Goal: Transaction & Acquisition: Purchase product/service

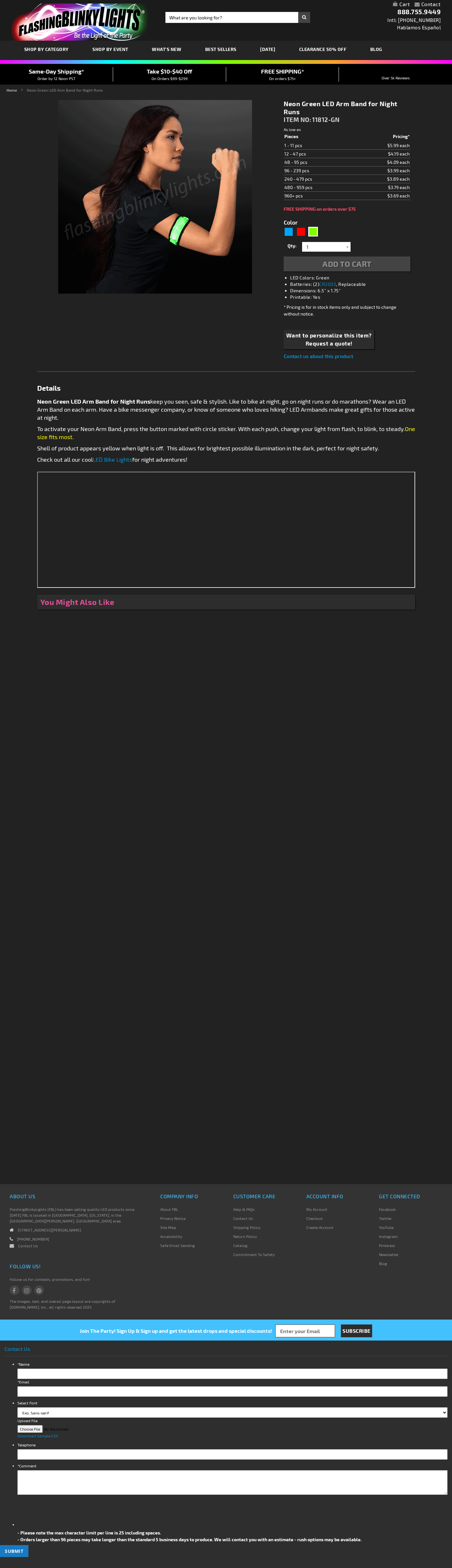
type input "5648"
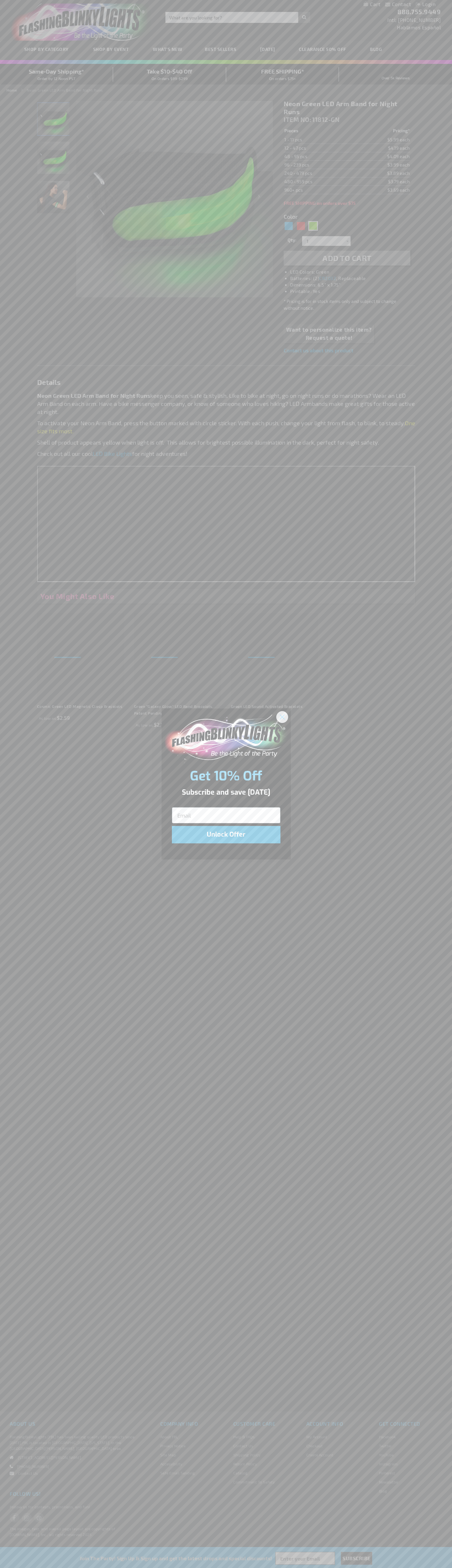
click at [282, 716] on icon "Close dialog" at bounding box center [281, 716] width 4 height 4
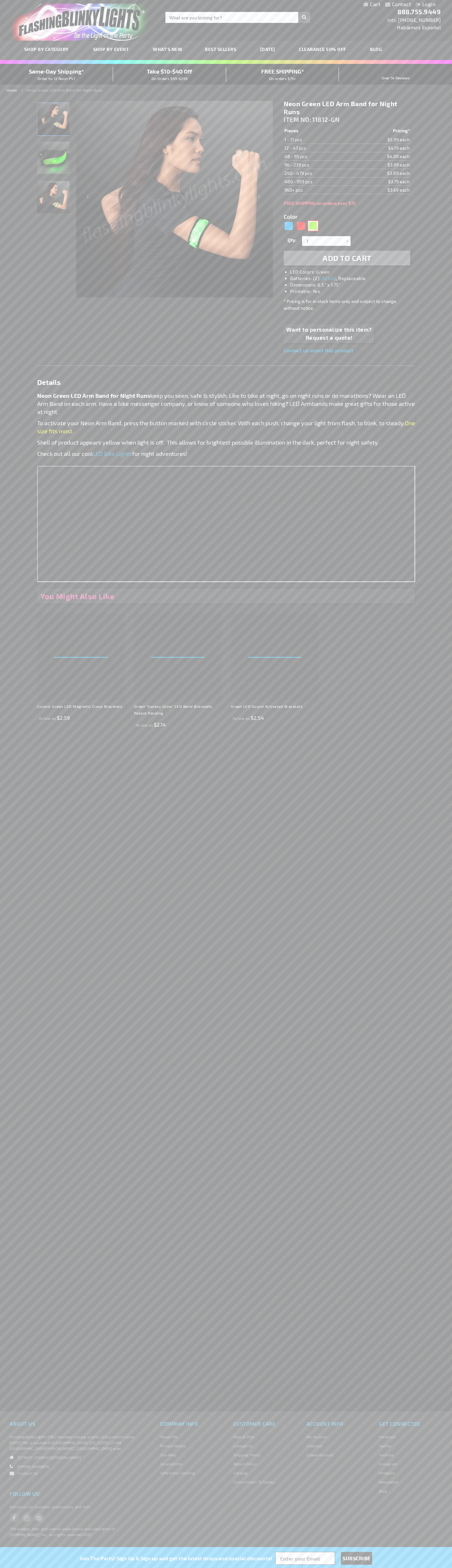
click at [313, 226] on div "Green" at bounding box center [313, 226] width 10 height 10
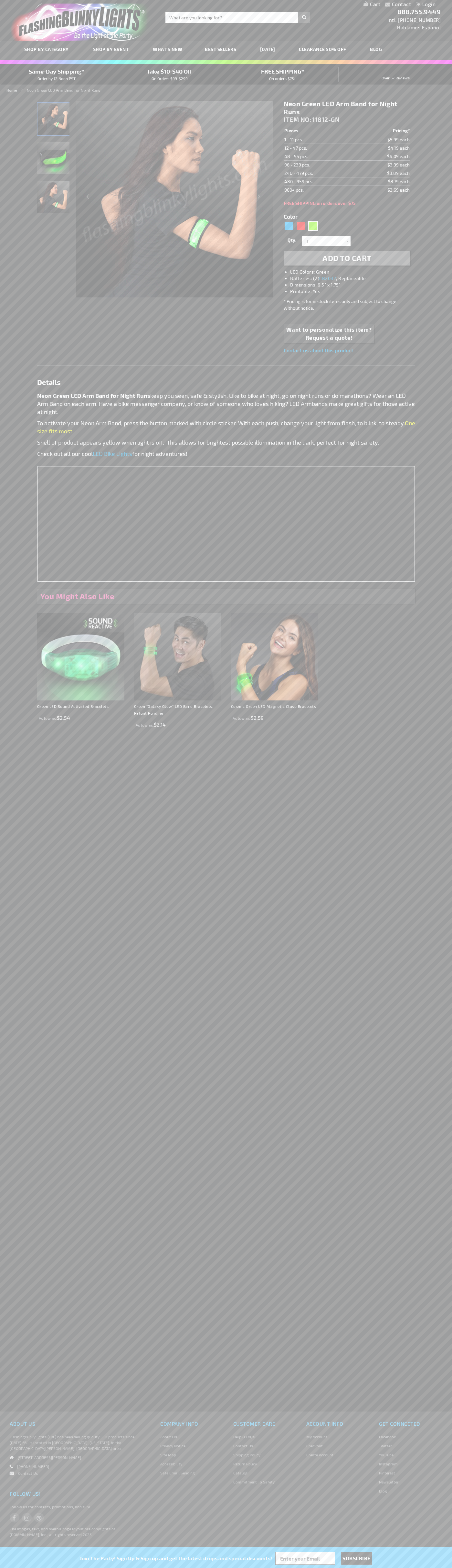
click at [347, 258] on span "Add to Cart" at bounding box center [347, 257] width 49 height 9
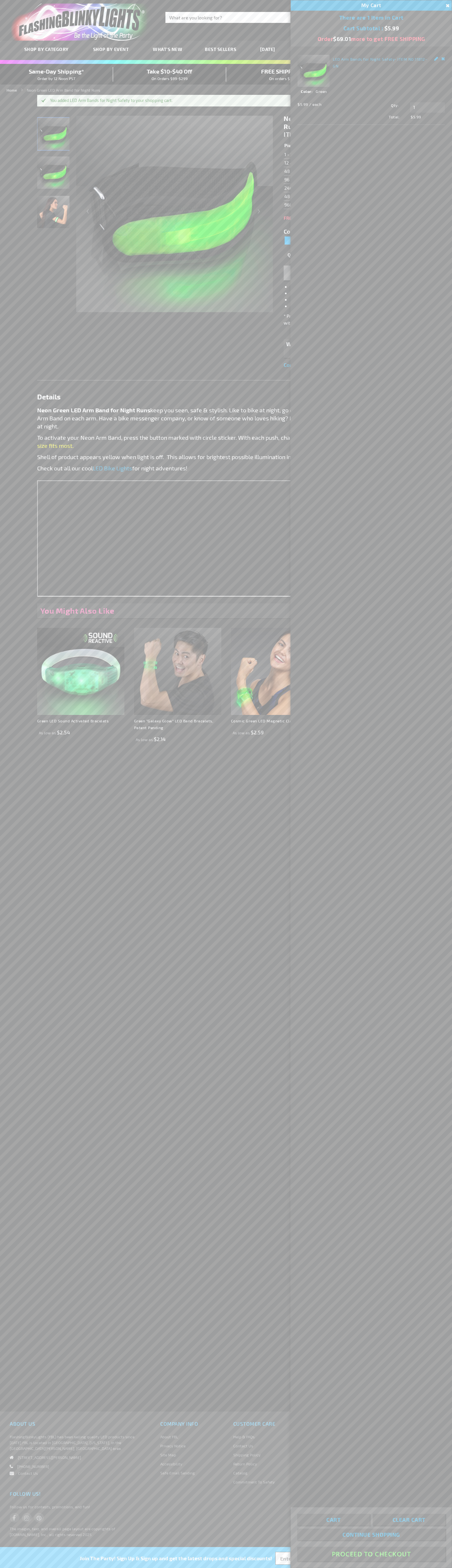
click at [371, 1554] on button "Proceed To Checkout" at bounding box center [371, 1554] width 148 height 15
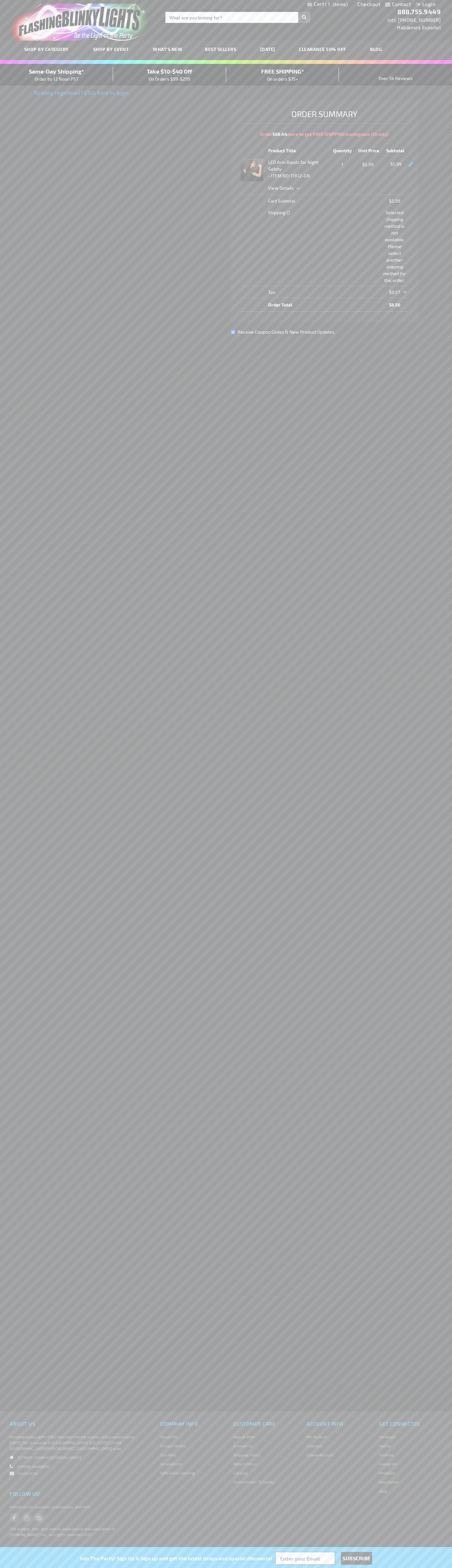
click at [57, 75] on div "Same-Day Shipping* Order by 12 Noon PST" at bounding box center [57, 74] width 113 height 15
click at [369, 4] on link "Checkout" at bounding box center [369, 4] width 23 height 6
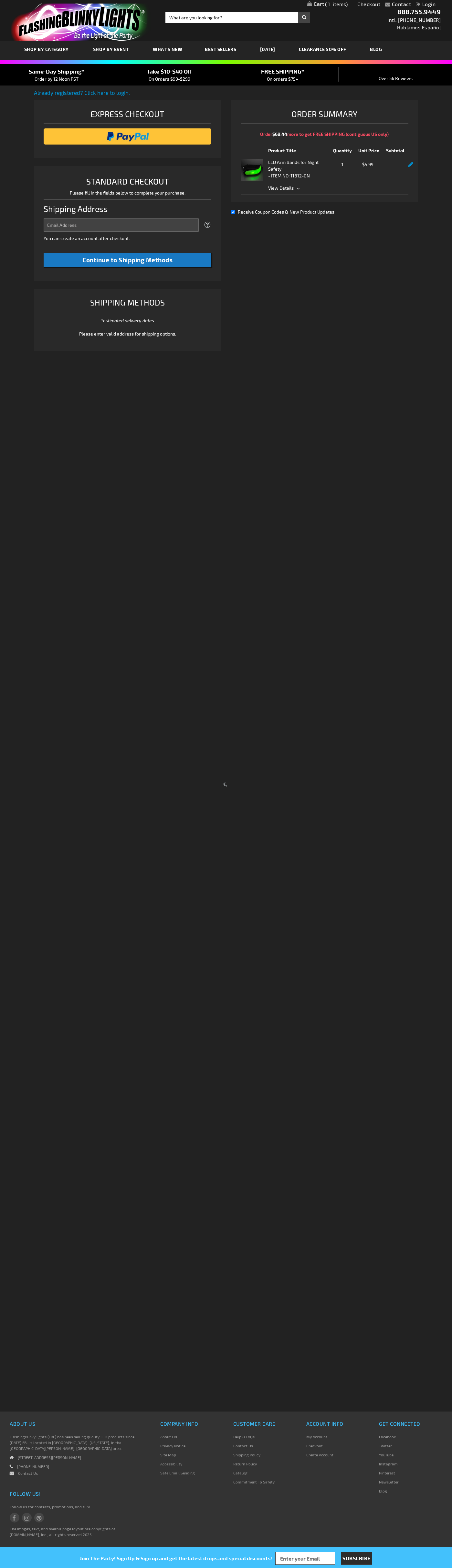
select select "US"
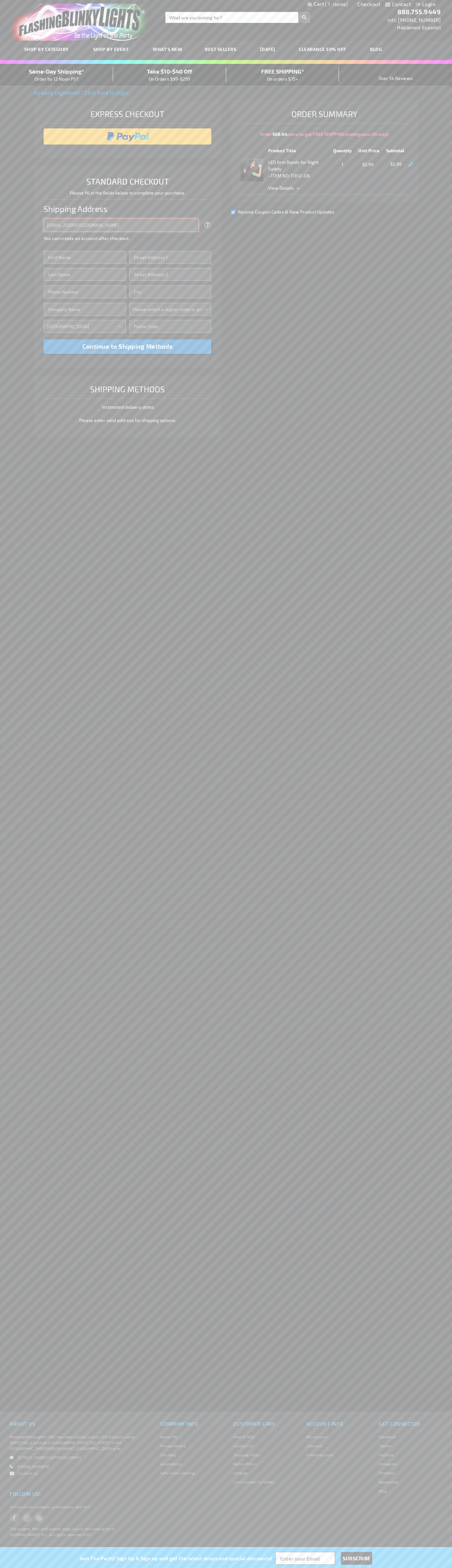
type input "johnsmith005@storebotmail.joonix.net"
type input "John"
type input "201 S. Division St. McKinley Towne Center"
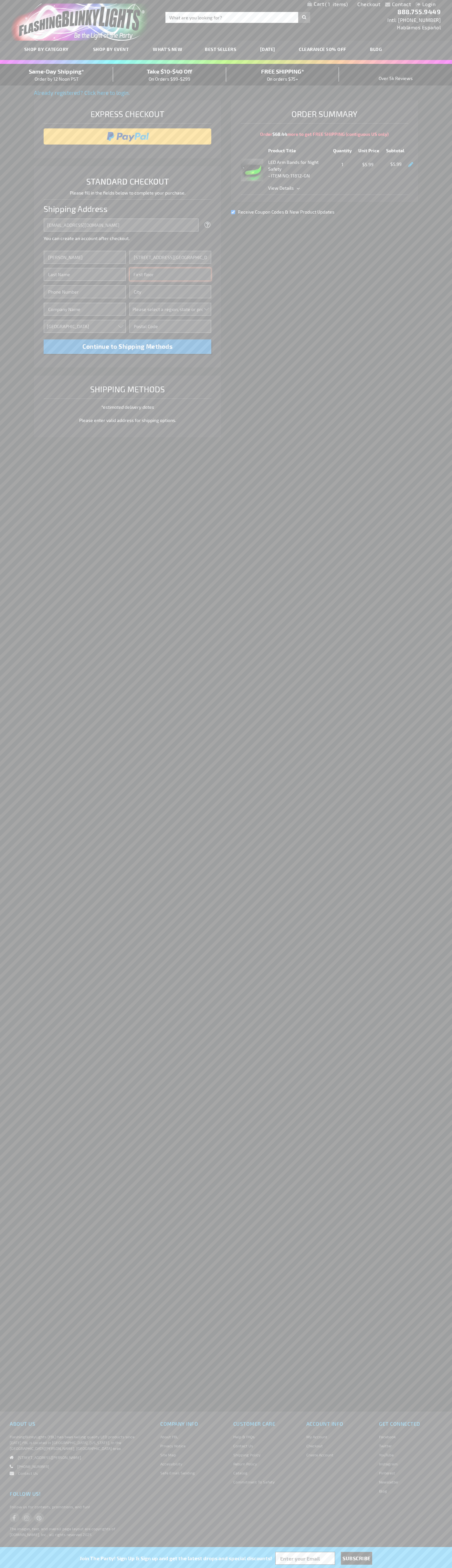
type input "First floor"
type input "ann arbor"
select select "33"
type input "48104"
type input "Smith"
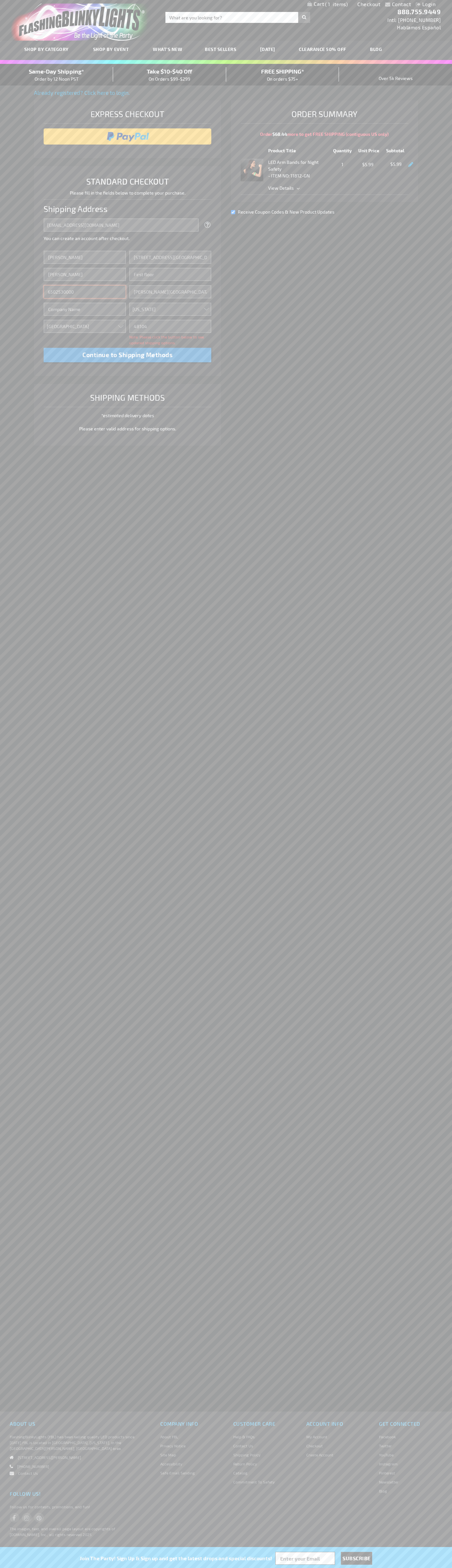
type input "6502530000"
type input "John Smith"
click at [57, 75] on div "Same-Day Shipping* Order by 12 Noon PST" at bounding box center [57, 74] width 113 height 15
click at [127, 136] on input "image" at bounding box center [127, 136] width 161 height 13
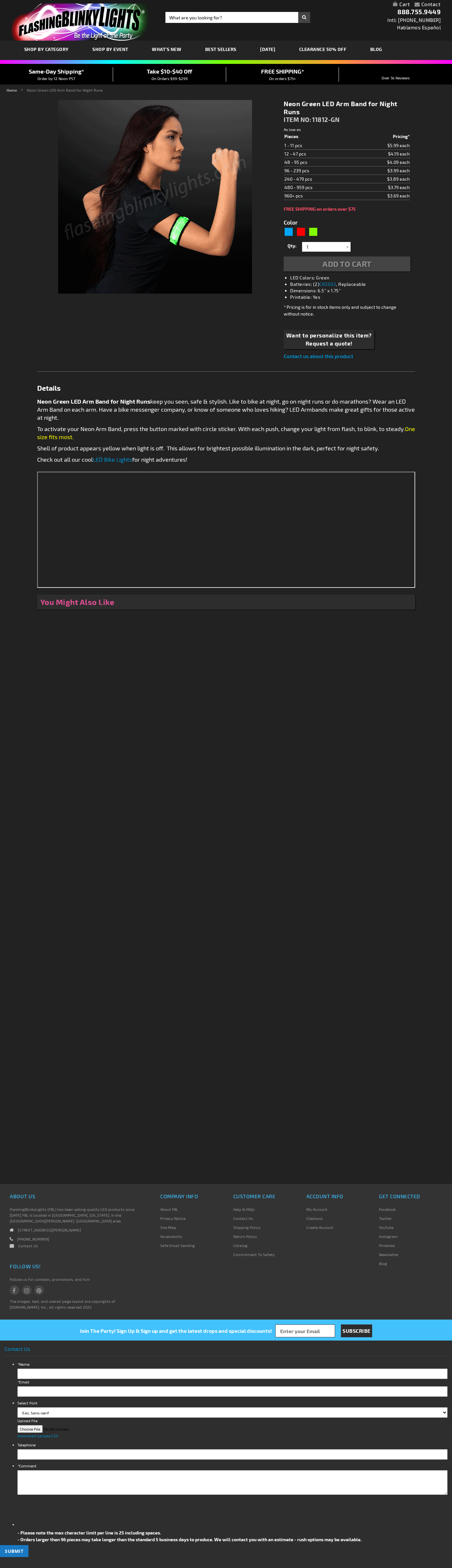
type input "5648"
